Goal: Find contact information

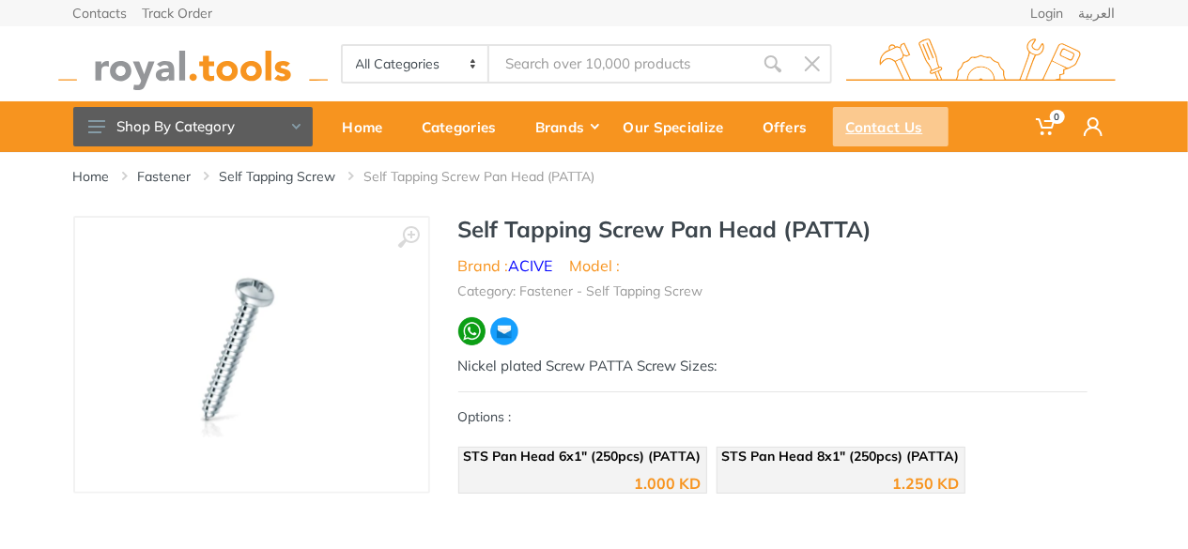
click at [875, 139] on div "Contact Us" at bounding box center [890, 126] width 115 height 39
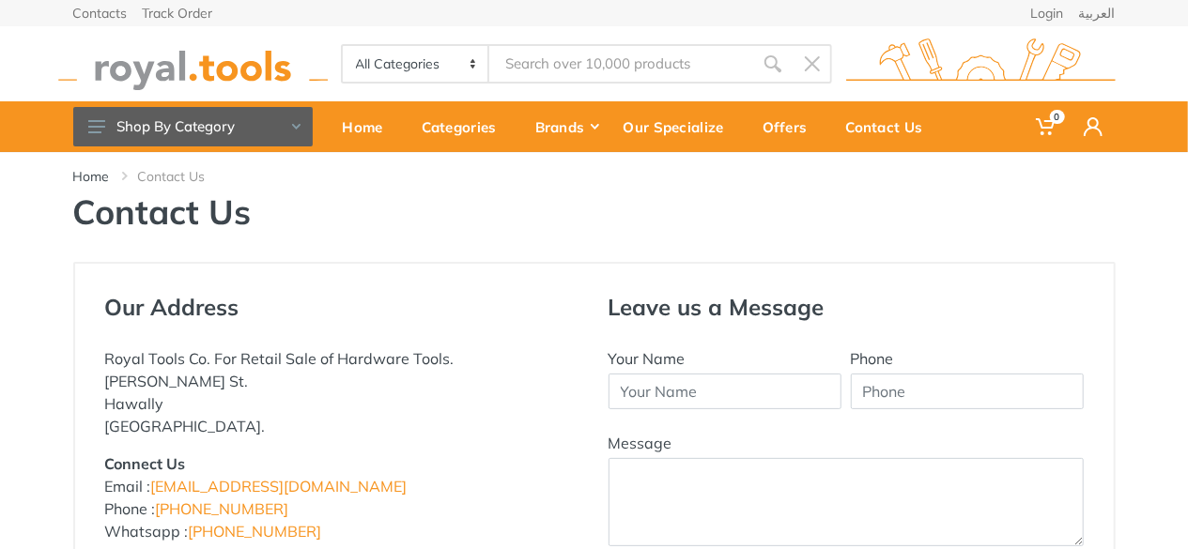
scroll to position [188, 0]
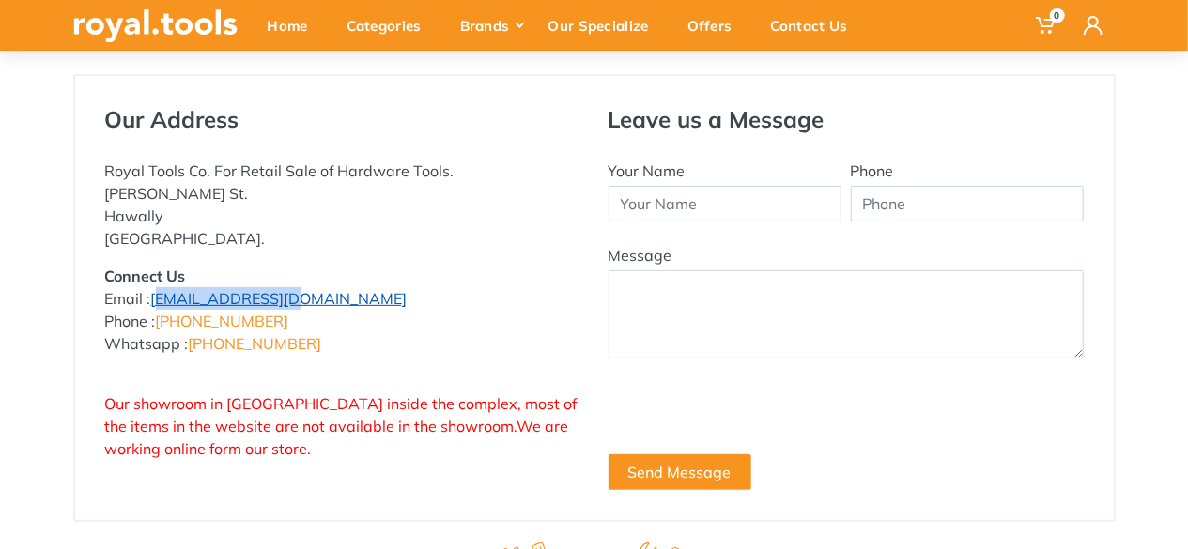
drag, startPoint x: 285, startPoint y: 298, endPoint x: 218, endPoint y: 301, distance: 67.7
click at [181, 300] on p "Connect Us Email : info@royal.tools Phone : +965 22620757 Whatsapp : +965 96777…" at bounding box center [342, 310] width 475 height 90
click at [379, 456] on p "Our showroom in Hawalli inside the complex, most of the items in the website ar…" at bounding box center [342, 415] width 475 height 90
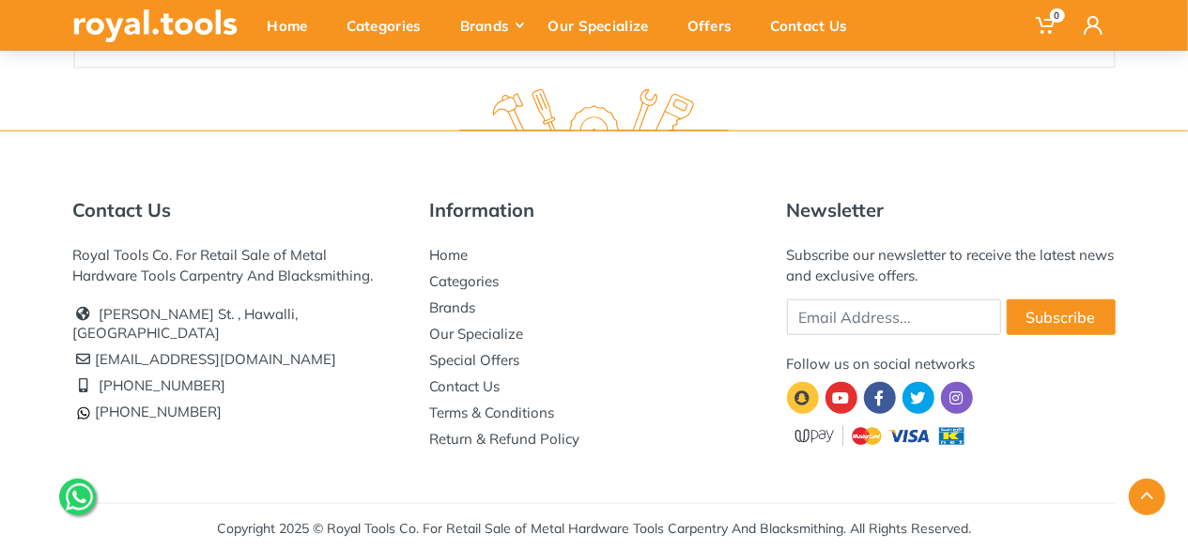
scroll to position [645, 0]
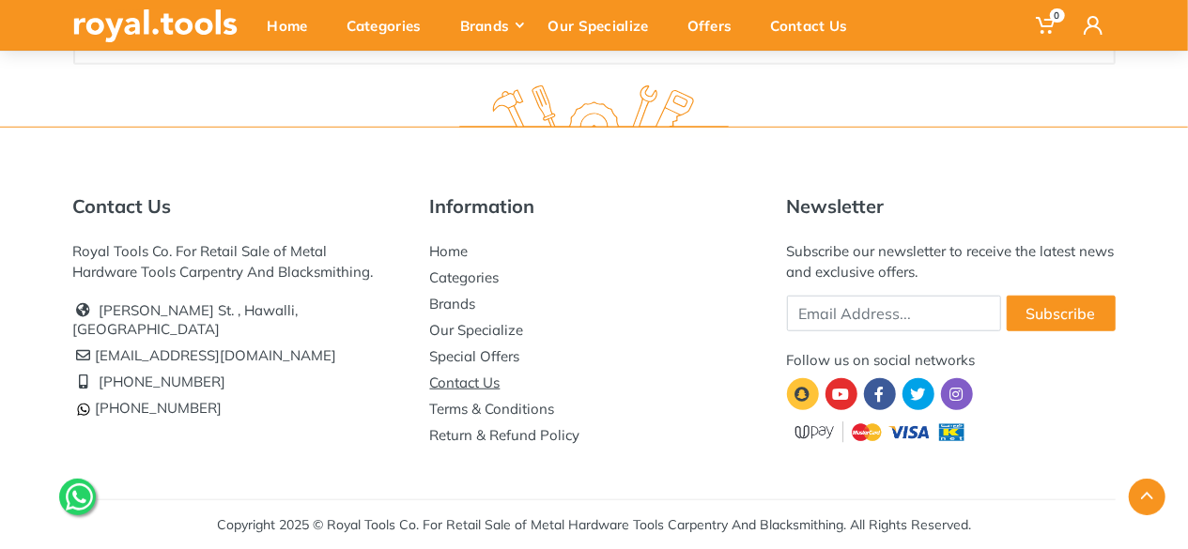
click at [468, 387] on link "Contact Us" at bounding box center [465, 383] width 70 height 18
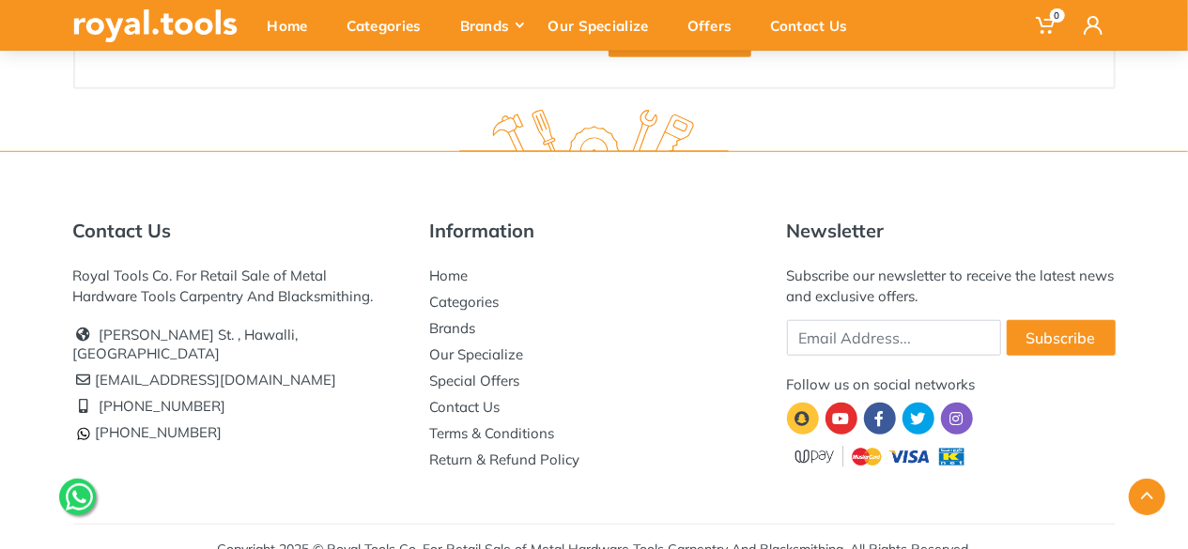
scroll to position [645, 0]
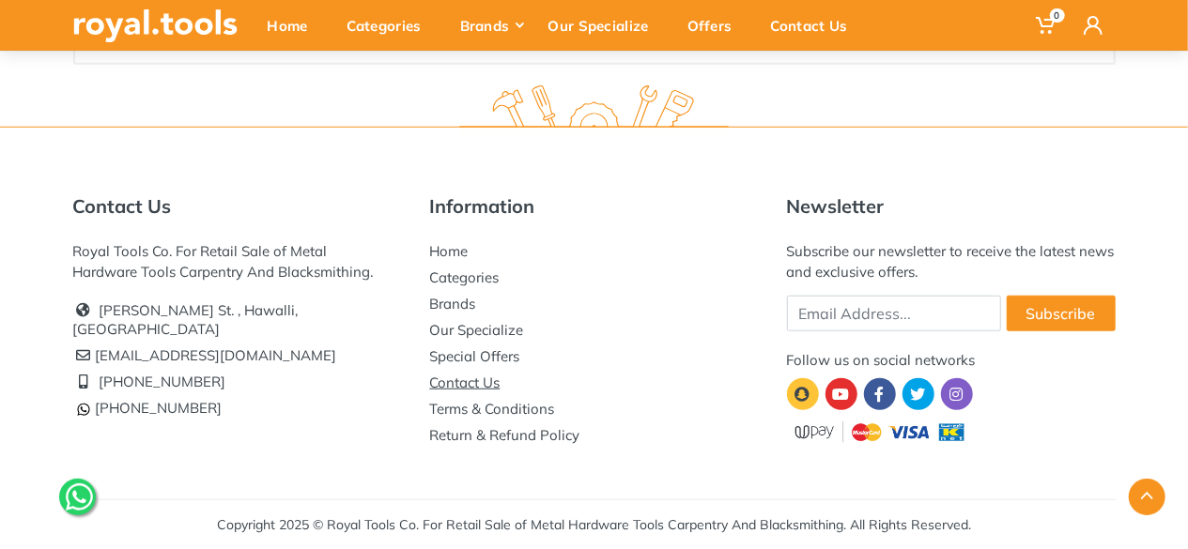
click at [459, 382] on link "Contact Us" at bounding box center [465, 383] width 70 height 18
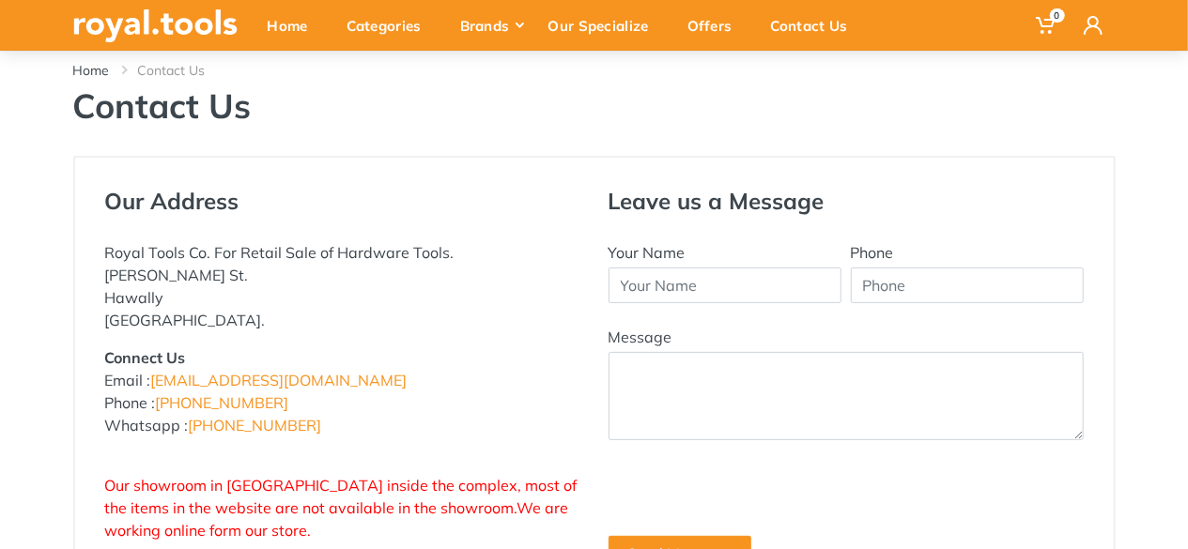
scroll to position [188, 0]
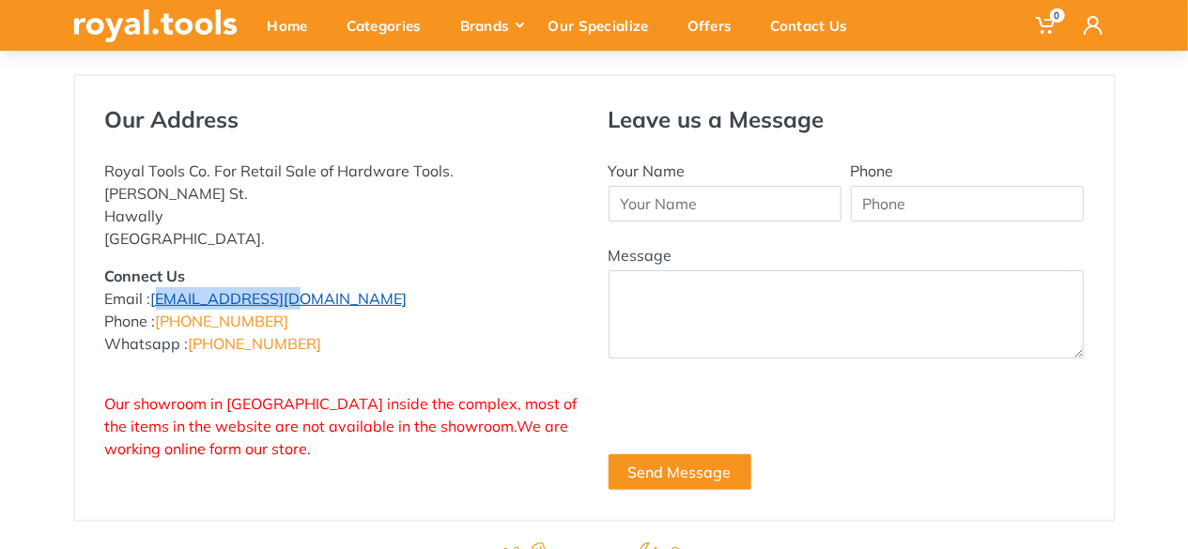
drag, startPoint x: 279, startPoint y: 301, endPoint x: 161, endPoint y: 305, distance: 117.4
click at [154, 305] on p "Connect Us Email : info@royal.tools Phone : +965 22620757 Whatsapp : +965 96777…" at bounding box center [342, 310] width 475 height 90
copy link "[EMAIL_ADDRESS][DOMAIN_NAME]"
click at [513, 278] on p "Connect Us Email : info@royal.tools Phone : +965 22620757 Whatsapp : +965 96777…" at bounding box center [342, 310] width 475 height 90
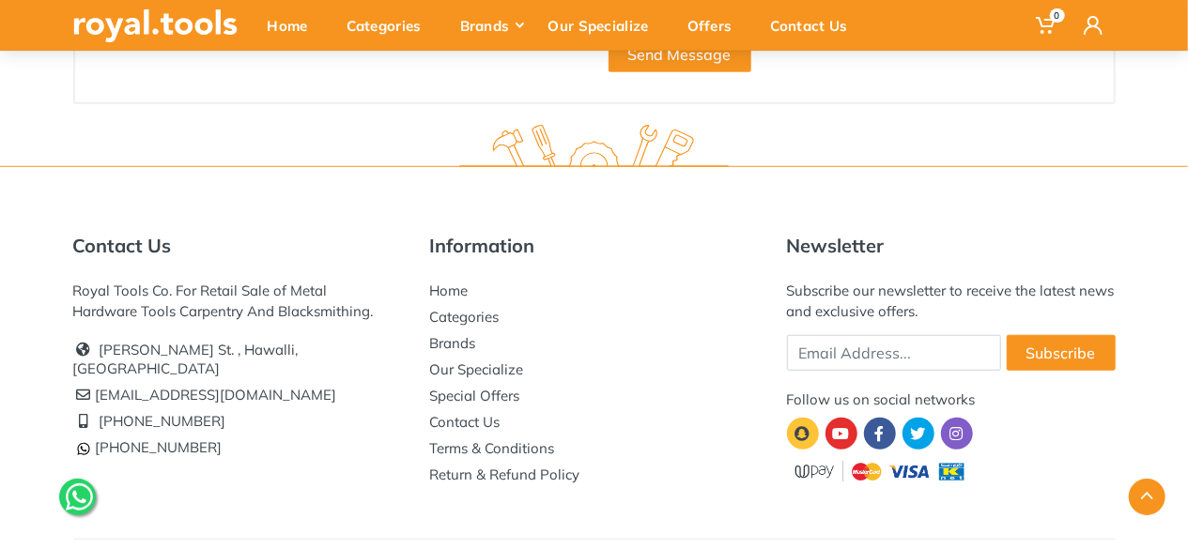
scroll to position [645, 0]
